Goal: Book appointment/travel/reservation

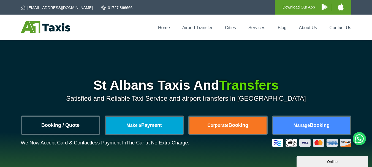
click at [59, 122] on link "Booking / Quote" at bounding box center [60, 125] width 77 height 17
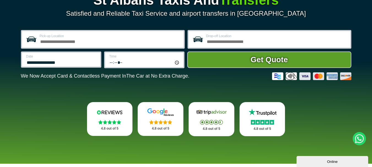
scroll to position [55, 0]
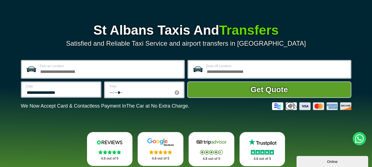
click at [62, 72] on input "Pick-up Location" at bounding box center [110, 71] width 141 height 7
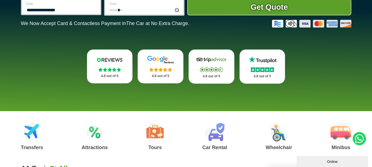
scroll to position [0, 0]
